Goal: Transaction & Acquisition: Purchase product/service

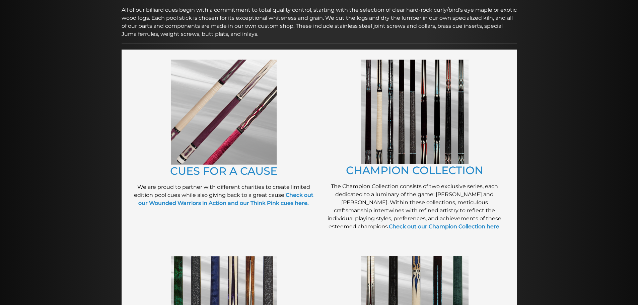
scroll to position [118, 0]
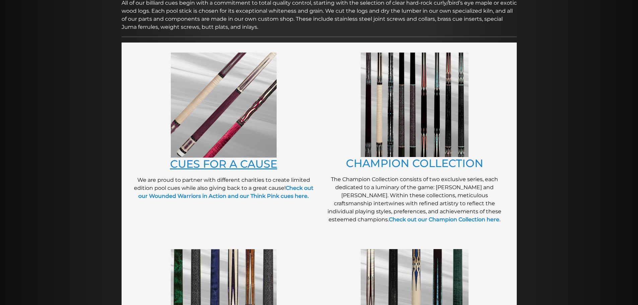
click at [230, 168] on link "CUES FOR A CAUSE" at bounding box center [223, 163] width 107 height 13
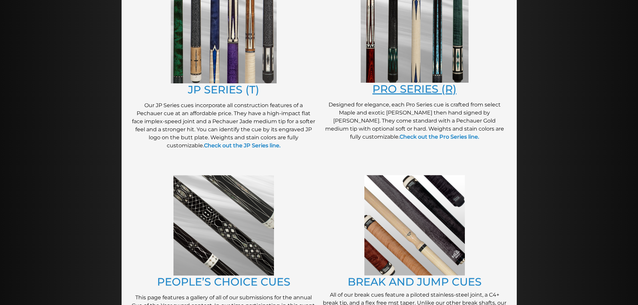
scroll to position [387, 0]
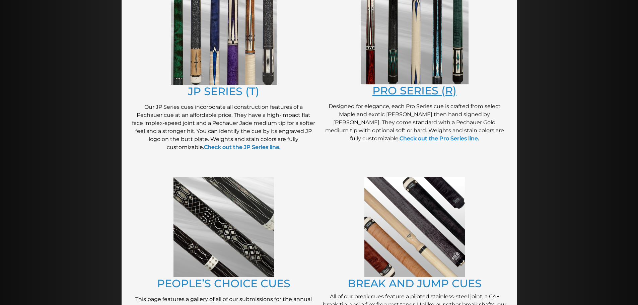
click at [387, 90] on link "PRO SERIES (R)" at bounding box center [415, 90] width 84 height 13
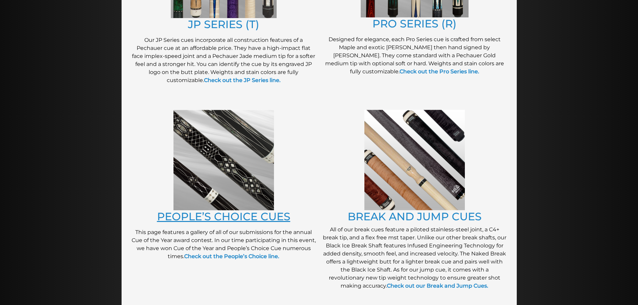
click at [255, 216] on link "PEOPLE’S CHOICE CUES" at bounding box center [223, 216] width 133 height 13
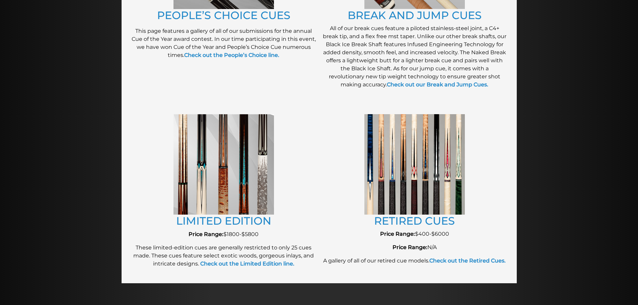
scroll to position [656, 0]
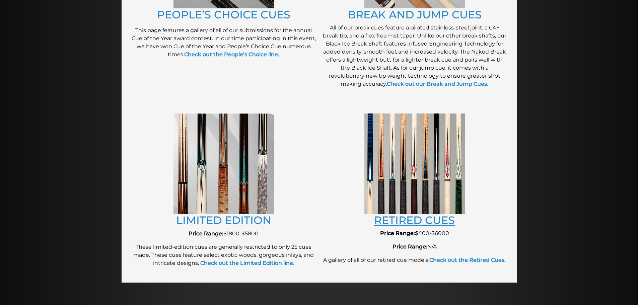
click at [433, 217] on link "RETIRED CUES" at bounding box center [414, 220] width 81 height 13
click at [476, 256] on p "A gallery of all of our retired cue models. Check out the Retired Cues." at bounding box center [415, 260] width 184 height 8
click at [476, 260] on strong "Check out the Retired Cues." at bounding box center [467, 260] width 76 height 6
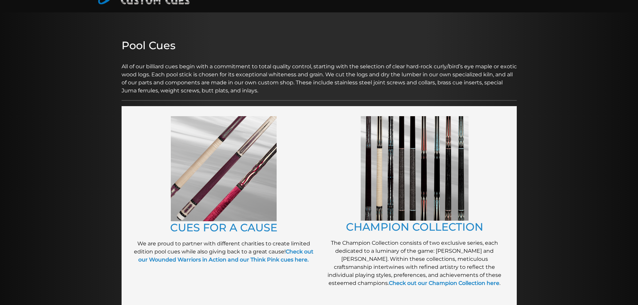
scroll to position [0, 0]
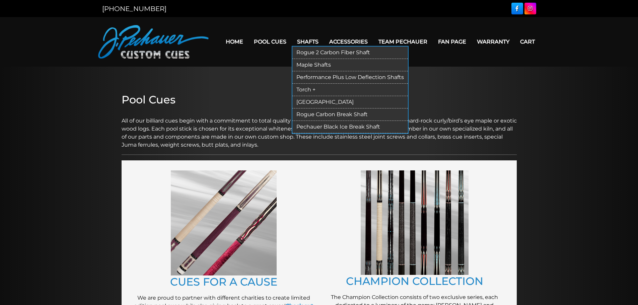
click at [307, 53] on link "Rogue 2 Carbon Fiber Shaft" at bounding box center [350, 53] width 116 height 12
click at [313, 81] on link "Performance Plus Low Deflection Shafts" at bounding box center [350, 77] width 116 height 12
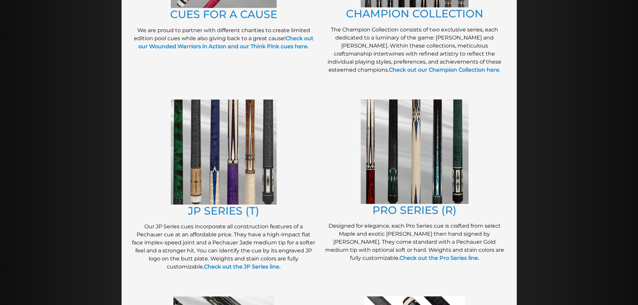
scroll to position [278, 0]
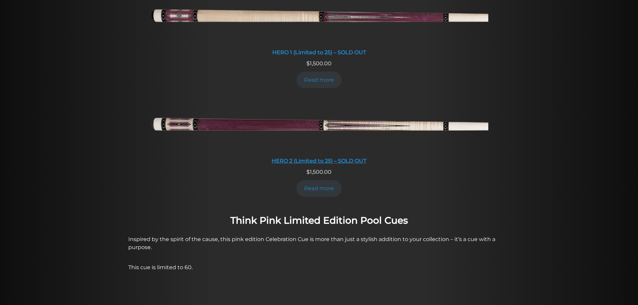
scroll to position [343, 0]
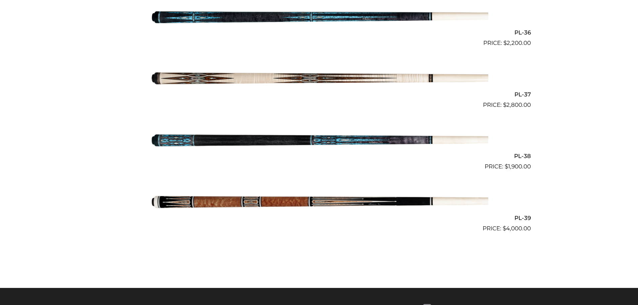
scroll to position [1841, 0]
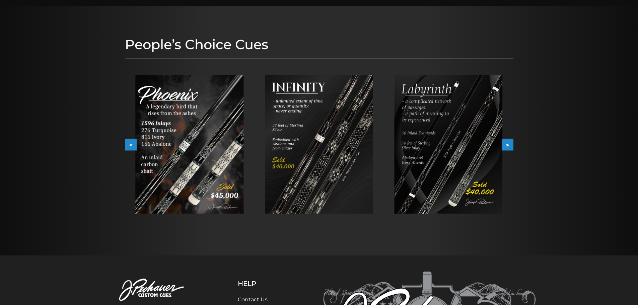
scroll to position [60, 0]
click at [339, 115] on img at bounding box center [319, 144] width 108 height 139
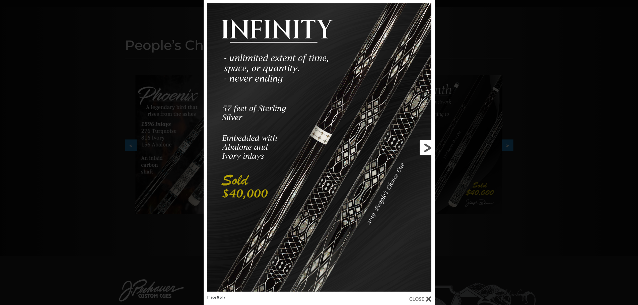
click at [426, 148] on link at bounding box center [383, 147] width 104 height 295
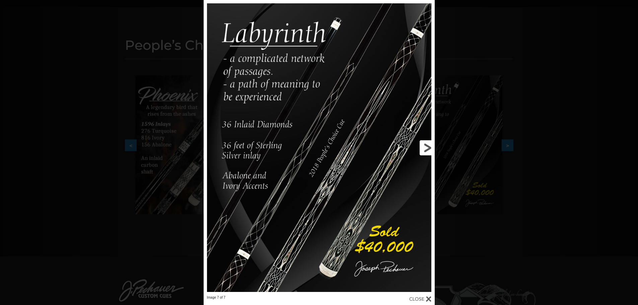
click at [413, 294] on link at bounding box center [383, 147] width 104 height 295
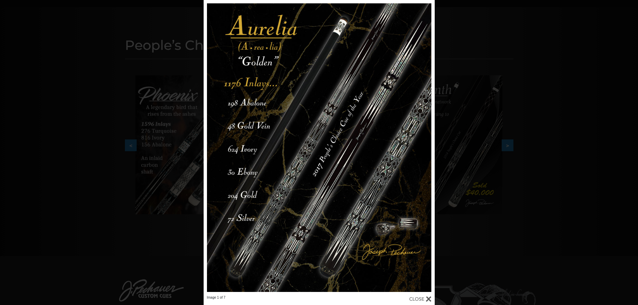
click at [482, 149] on div "Image 1 of 7" at bounding box center [319, 152] width 638 height 305
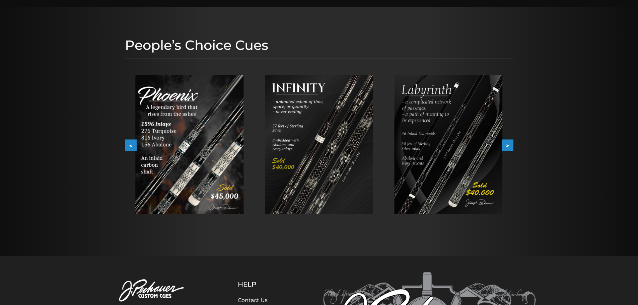
click at [511, 144] on button ">" at bounding box center [508, 146] width 12 height 12
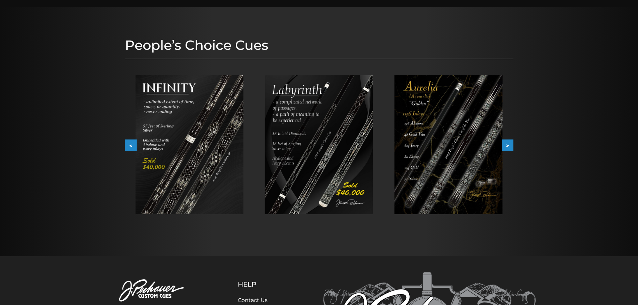
click at [511, 144] on button ">" at bounding box center [508, 146] width 12 height 12
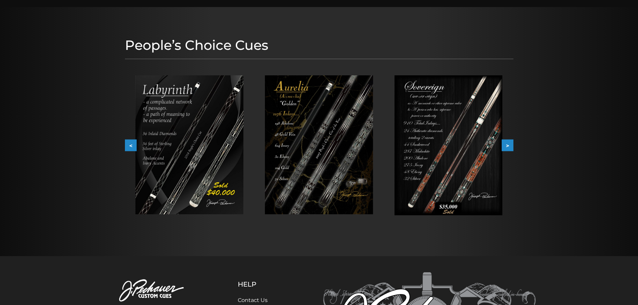
click at [511, 144] on button ">" at bounding box center [508, 146] width 12 height 12
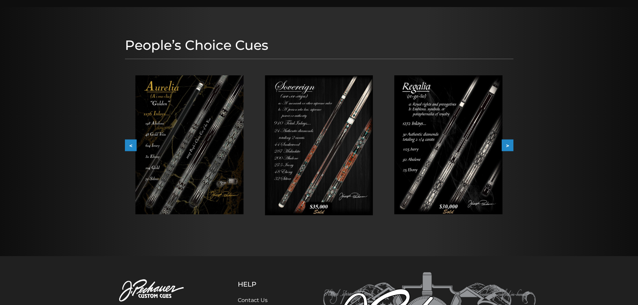
click at [511, 144] on button ">" at bounding box center [508, 146] width 12 height 12
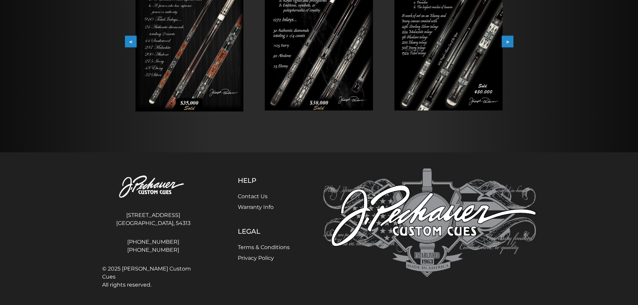
scroll to position [0, 0]
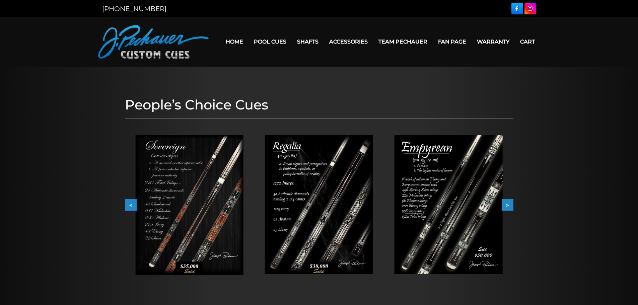
click at [316, 167] on img at bounding box center [319, 204] width 108 height 139
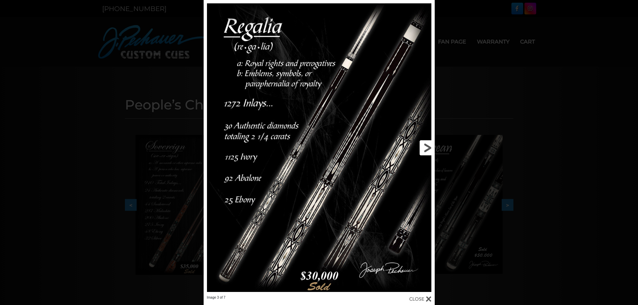
click at [334, 96] on link at bounding box center [383, 147] width 104 height 295
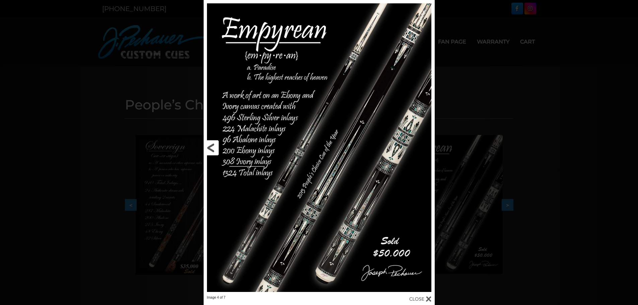
click at [287, 69] on link at bounding box center [256, 147] width 104 height 295
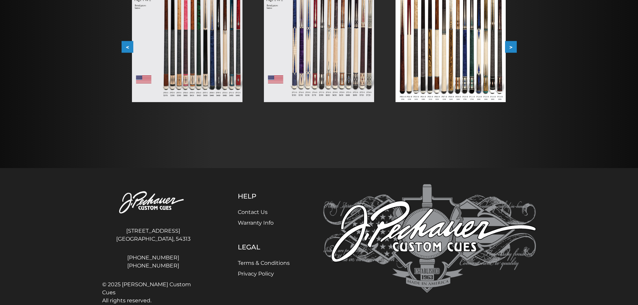
scroll to position [198, 0]
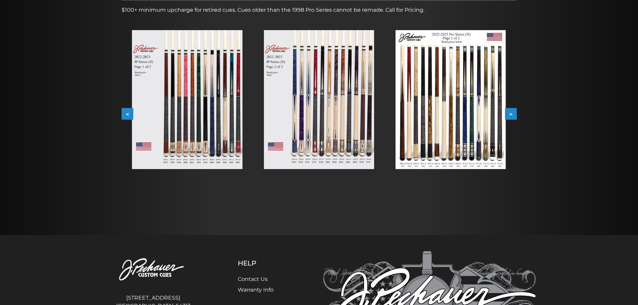
scroll to position [119, 0]
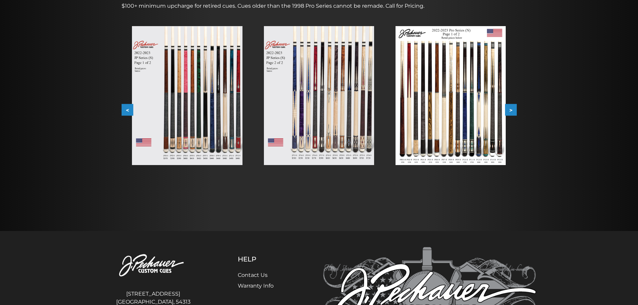
click at [233, 112] on img at bounding box center [187, 95] width 110 height 139
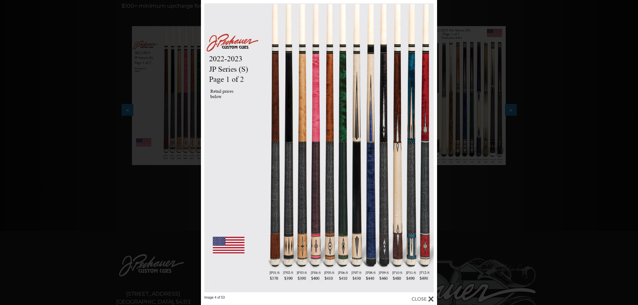
click at [484, 149] on div "Image 4 of 53" at bounding box center [319, 152] width 638 height 305
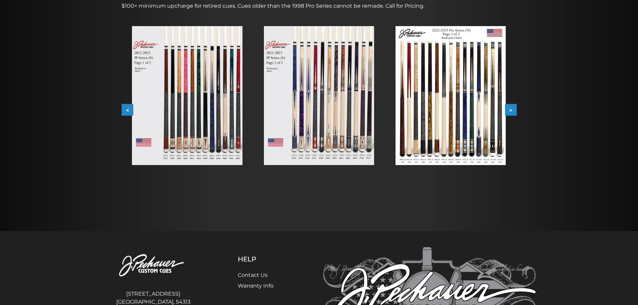
click at [511, 107] on button ">" at bounding box center [511, 110] width 12 height 12
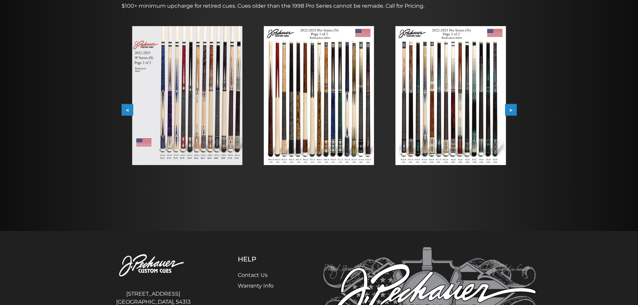
click at [511, 107] on button ">" at bounding box center [511, 110] width 12 height 12
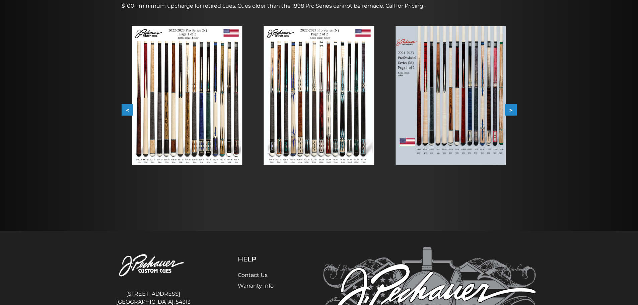
click at [511, 107] on button ">" at bounding box center [511, 110] width 12 height 12
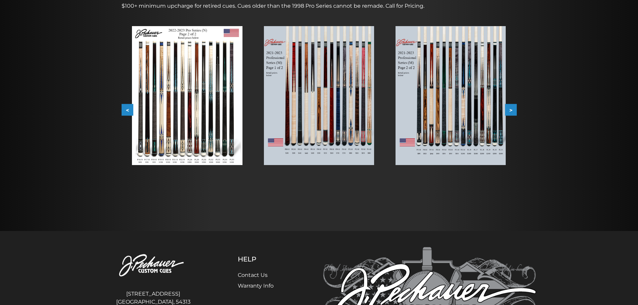
click at [511, 107] on button ">" at bounding box center [511, 110] width 12 height 12
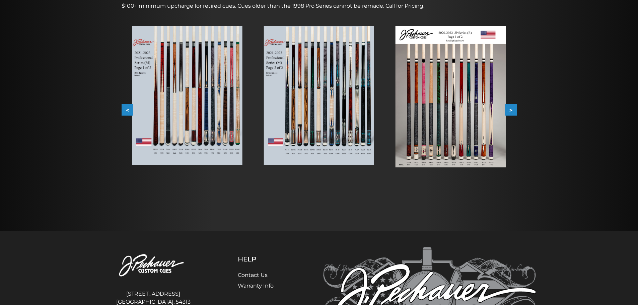
click at [511, 107] on button ">" at bounding box center [511, 110] width 12 height 12
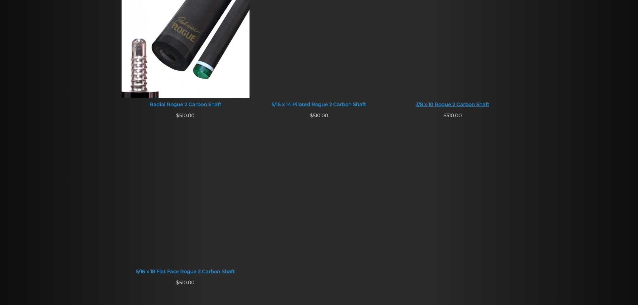
scroll to position [515, 0]
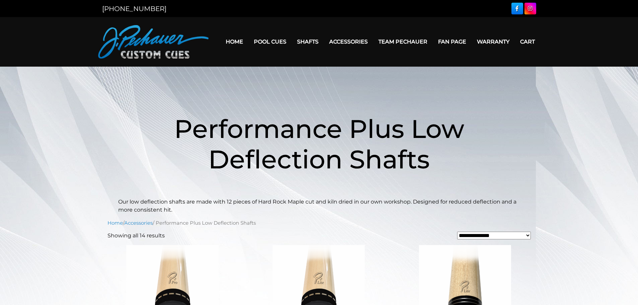
drag, startPoint x: 469, startPoint y: 167, endPoint x: 468, endPoint y: 60, distance: 106.5
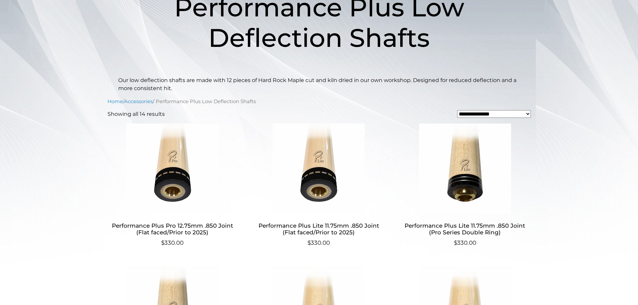
scroll to position [116, 0]
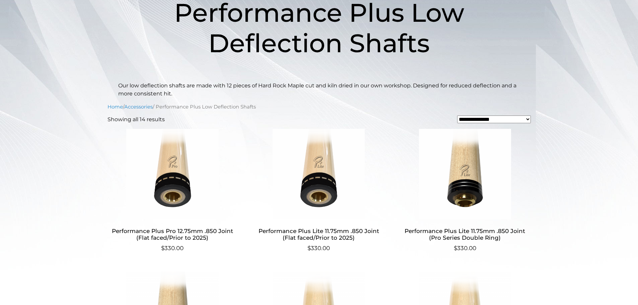
click at [183, 160] on img at bounding box center [173, 174] width 130 height 90
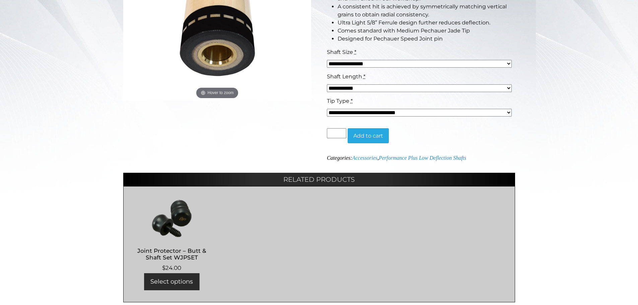
scroll to position [190, 0]
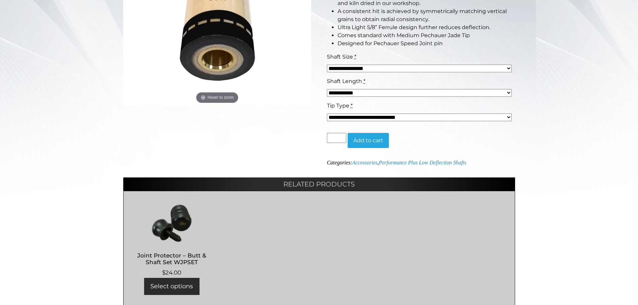
click at [385, 62] on div "**********" at bounding box center [419, 65] width 188 height 24
click at [385, 72] on div "**********" at bounding box center [419, 65] width 188 height 24
click at [388, 68] on select "**********" at bounding box center [419, 69] width 185 height 8
click at [390, 70] on select "**********" at bounding box center [419, 69] width 185 height 8
click at [382, 94] on select "**********" at bounding box center [419, 93] width 185 height 8
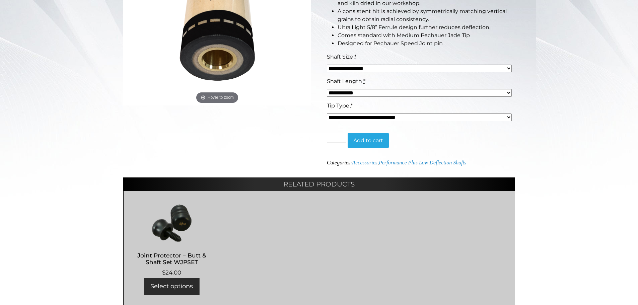
click at [382, 92] on select "**********" at bounding box center [419, 93] width 185 height 8
click at [431, 117] on select "**********" at bounding box center [419, 118] width 185 height 8
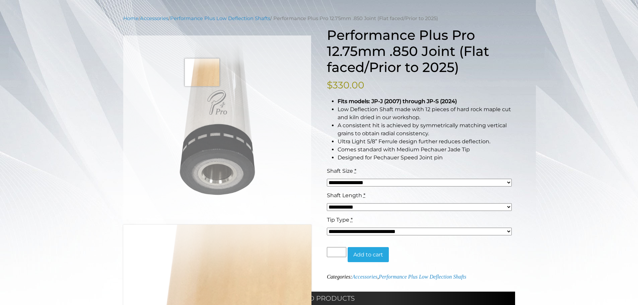
scroll to position [71, 0]
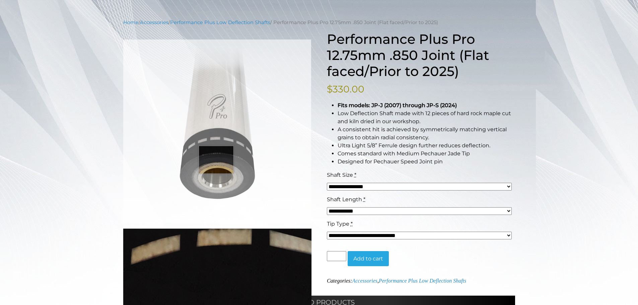
click at [217, 160] on img at bounding box center [217, 132] width 188 height 184
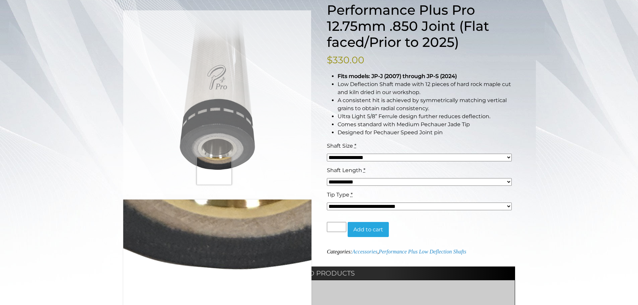
scroll to position [104, 0]
